Goal: Check status: Check status

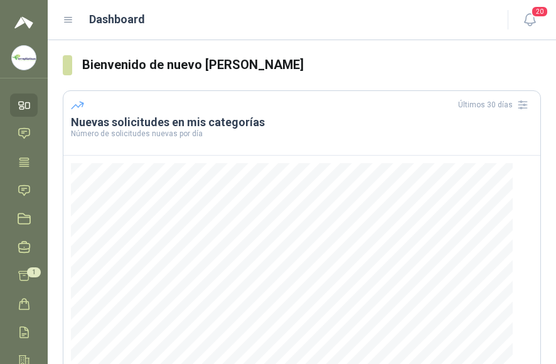
click at [23, 107] on icon at bounding box center [21, 108] width 4 height 3
click at [23, 161] on icon at bounding box center [23, 162] width 9 height 8
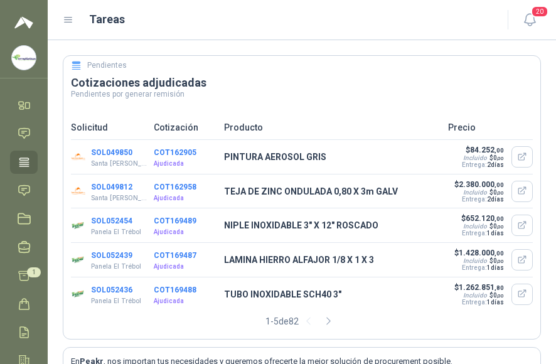
scroll to position [63, 0]
click at [22, 106] on icon at bounding box center [24, 105] width 13 height 13
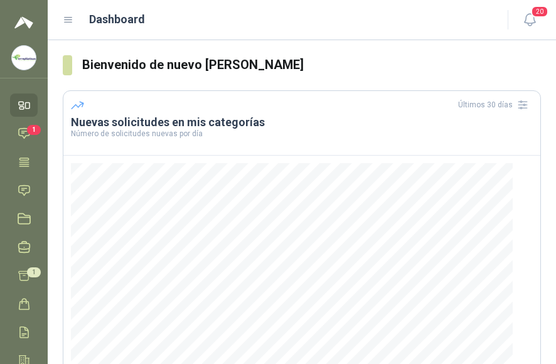
click at [66, 18] on icon at bounding box center [68, 19] width 11 height 11
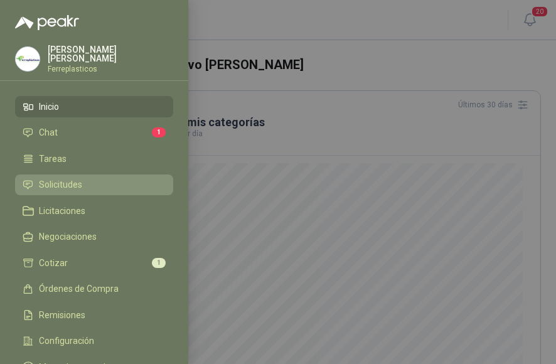
click at [62, 183] on span "Solicitudes" at bounding box center [60, 185] width 43 height 10
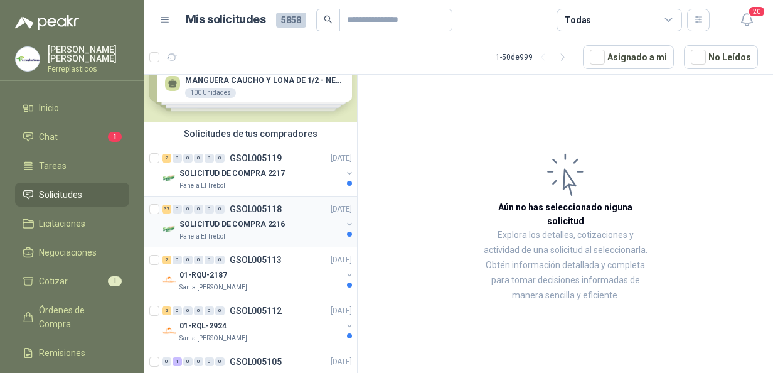
scroll to position [63, 0]
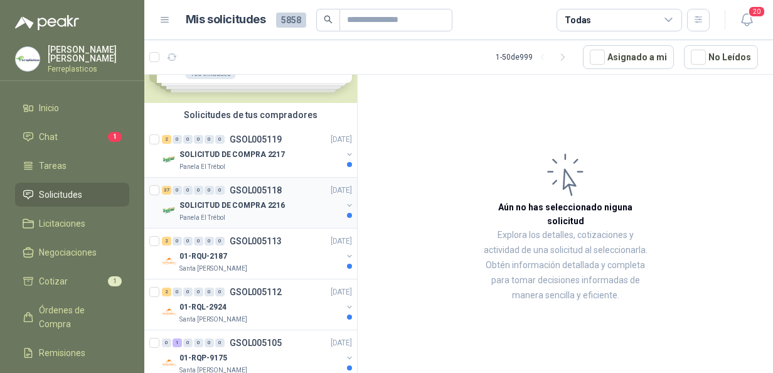
click at [217, 205] on p "SOLICITUD DE COMPRA 2216" at bounding box center [232, 206] width 105 height 12
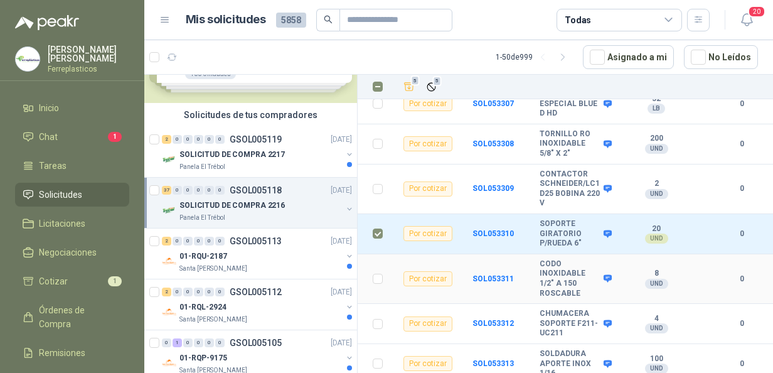
scroll to position [1067, 0]
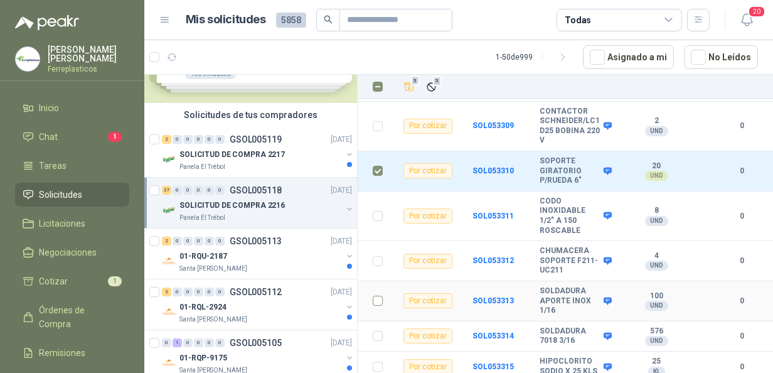
click at [372, 288] on td at bounding box center [374, 301] width 33 height 40
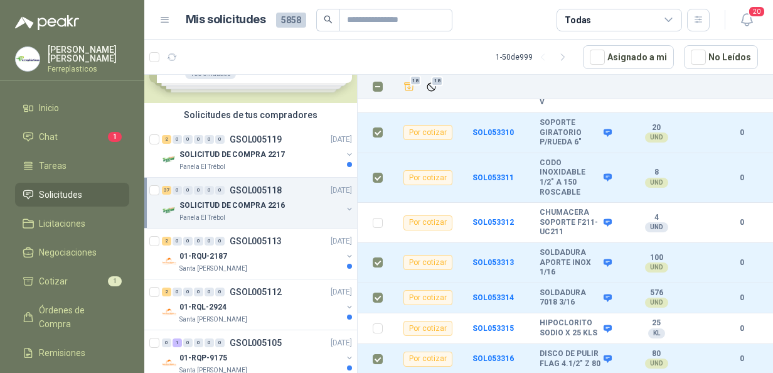
scroll to position [996, 0]
